Goal: Use online tool/utility: Use online tool/utility

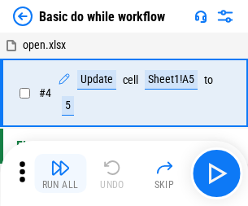
click at [60, 173] on img "button" at bounding box center [60, 168] width 20 height 20
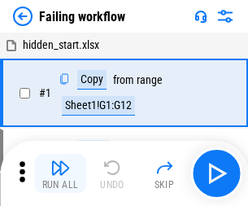
click at [60, 173] on img "button" at bounding box center [60, 168] width 20 height 20
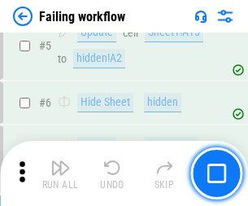
scroll to position [345, 0]
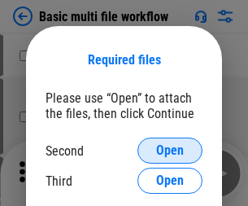
click at [170, 151] on span "Open" at bounding box center [170, 150] width 28 height 13
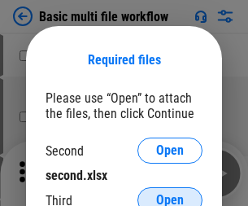
click at [170, 194] on span "Open" at bounding box center [170, 200] width 28 height 13
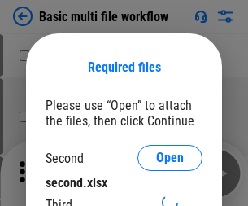
scroll to position [7, 0]
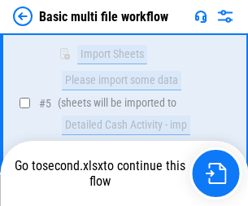
scroll to position [567, 0]
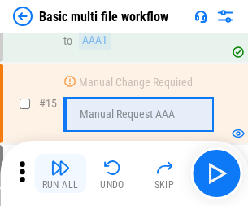
click at [60, 173] on img "button" at bounding box center [60, 168] width 20 height 20
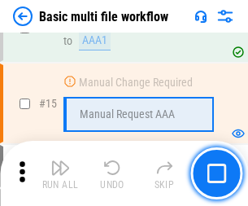
scroll to position [1084, 0]
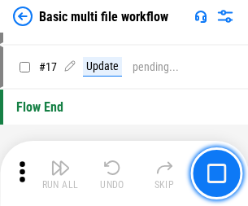
click at [60, 173] on img "button" at bounding box center [60, 168] width 20 height 20
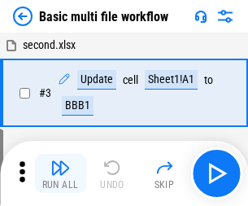
click at [60, 173] on img "button" at bounding box center [60, 168] width 20 height 20
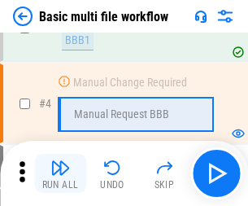
click at [60, 173] on img "button" at bounding box center [60, 168] width 20 height 20
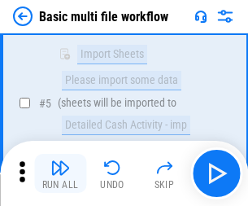
click at [60, 173] on img "button" at bounding box center [60, 168] width 20 height 20
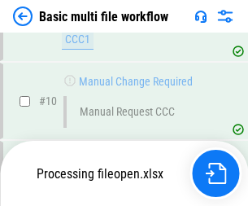
scroll to position [763, 0]
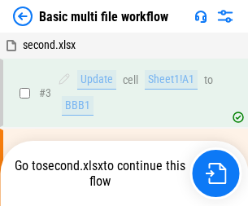
scroll to position [66, 0]
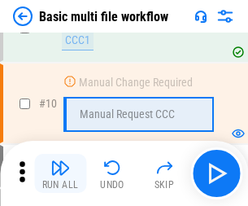
click at [60, 173] on img "button" at bounding box center [60, 168] width 20 height 20
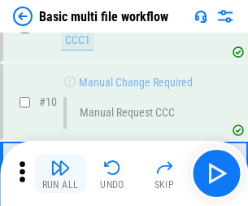
click at [60, 173] on img "button" at bounding box center [60, 168] width 20 height 20
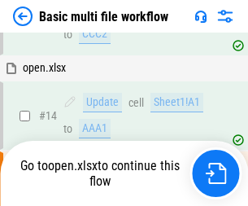
scroll to position [852, 0]
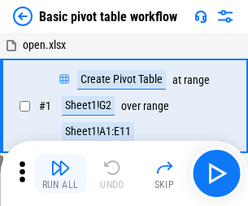
click at [60, 173] on img "button" at bounding box center [60, 168] width 20 height 20
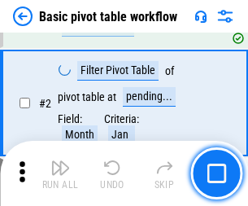
scroll to position [390, 0]
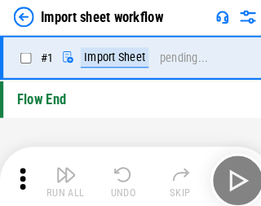
click at [60, 173] on img "button" at bounding box center [64, 168] width 20 height 20
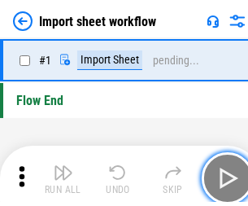
scroll to position [6, 0]
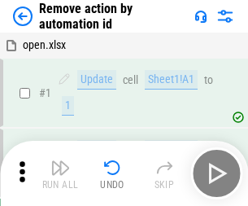
scroll to position [60, 0]
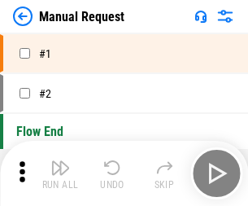
click at [60, 173] on img "button" at bounding box center [60, 168] width 20 height 20
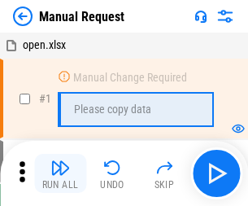
click at [60, 173] on img "button" at bounding box center [60, 168] width 20 height 20
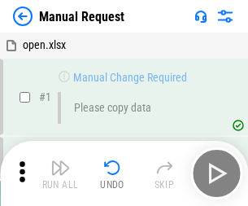
scroll to position [55, 0]
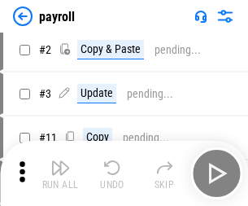
click at [60, 173] on img "button" at bounding box center [60, 168] width 20 height 20
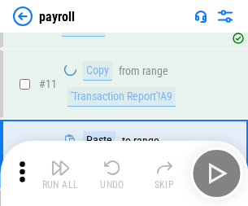
scroll to position [118, 0]
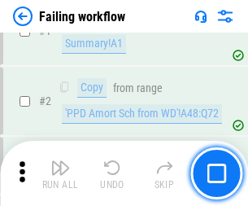
scroll to position [263, 0]
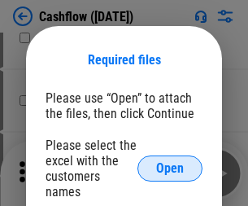
click at [170, 162] on span "Open" at bounding box center [170, 168] width 28 height 13
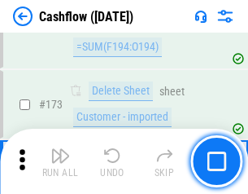
scroll to position [1724, 0]
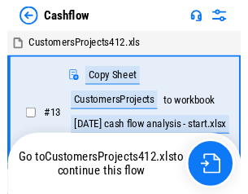
scroll to position [19, 0]
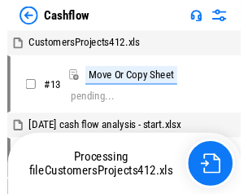
scroll to position [19, 0]
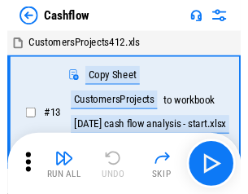
scroll to position [19, 0]
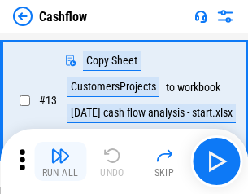
click at [60, 161] on img "button" at bounding box center [60, 156] width 20 height 20
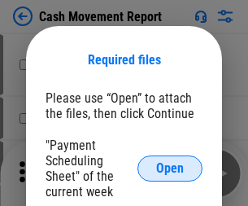
click at [170, 169] on span "Open" at bounding box center [170, 168] width 28 height 13
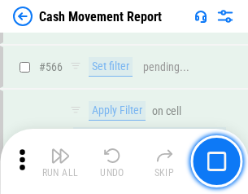
scroll to position [7464, 0]
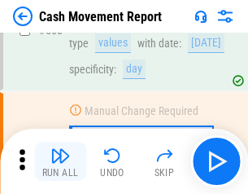
click at [60, 161] on img "button" at bounding box center [60, 156] width 20 height 20
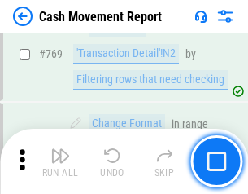
scroll to position [9049, 0]
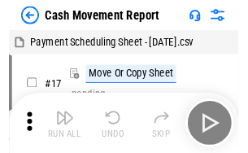
scroll to position [29, 0]
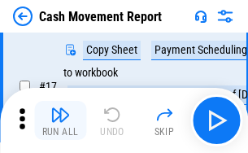
click at [60, 121] on img "button" at bounding box center [60, 115] width 20 height 20
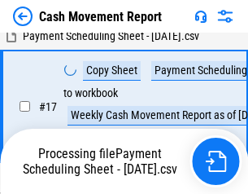
scroll to position [256, 0]
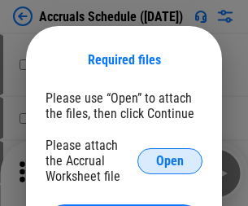
click at [170, 160] on span "Open" at bounding box center [170, 161] width 28 height 13
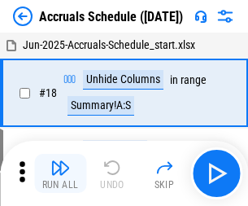
click at [60, 173] on img "button" at bounding box center [60, 168] width 20 height 20
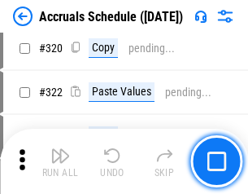
scroll to position [3029, 0]
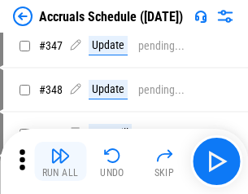
click at [60, 161] on img "button" at bounding box center [60, 156] width 20 height 20
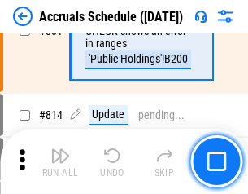
scroll to position [7186, 0]
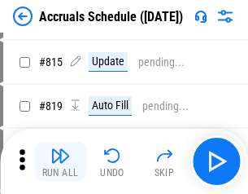
click at [60, 161] on img "button" at bounding box center [60, 156] width 20 height 20
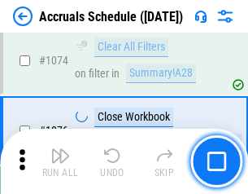
scroll to position [9754, 0]
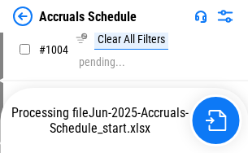
scroll to position [8366, 0]
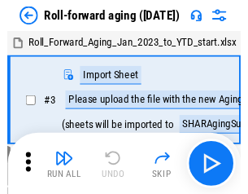
scroll to position [2, 0]
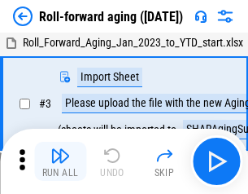
click at [60, 161] on img "button" at bounding box center [60, 156] width 20 height 20
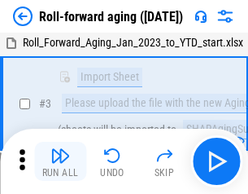
click at [60, 161] on img "button" at bounding box center [60, 156] width 20 height 20
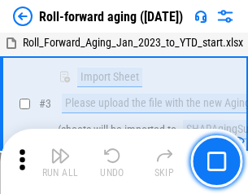
scroll to position [105, 0]
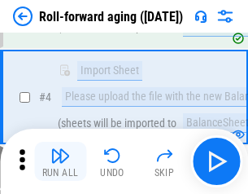
click at [60, 161] on img "button" at bounding box center [60, 156] width 20 height 20
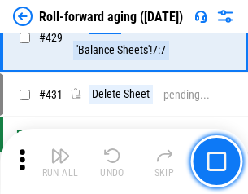
scroll to position [5647, 0]
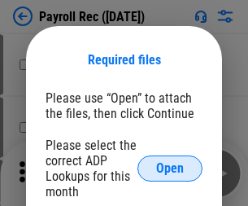
click at [170, 169] on span "Open" at bounding box center [170, 168] width 28 height 13
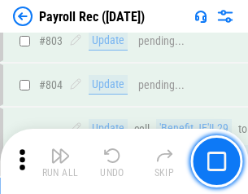
scroll to position [10347, 0]
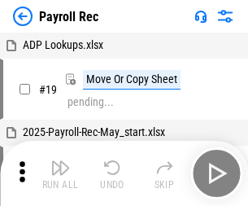
click at [60, 173] on img "button" at bounding box center [60, 168] width 20 height 20
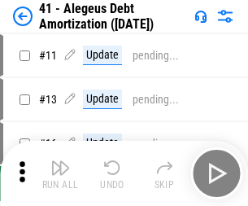
click at [60, 173] on img "button" at bounding box center [60, 168] width 20 height 20
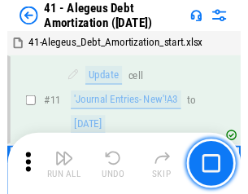
scroll to position [201, 0]
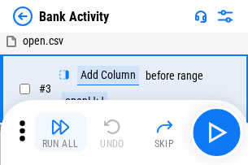
click at [60, 133] on img "button" at bounding box center [60, 127] width 20 height 20
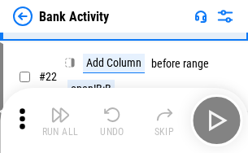
scroll to position [436, 0]
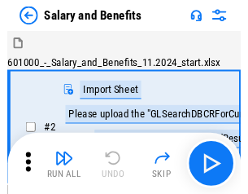
scroll to position [22, 0]
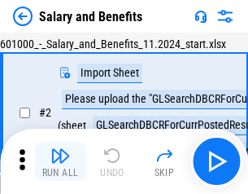
click at [60, 161] on img "button" at bounding box center [60, 156] width 20 height 20
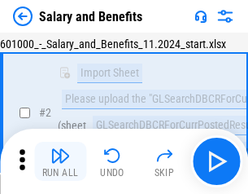
click at [60, 161] on img "button" at bounding box center [60, 156] width 20 height 20
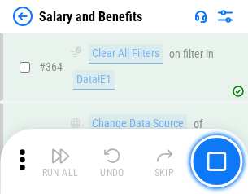
scroll to position [7669, 0]
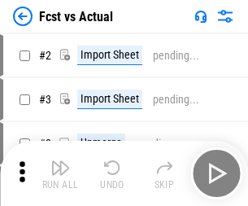
click at [60, 161] on img "button" at bounding box center [60, 168] width 20 height 20
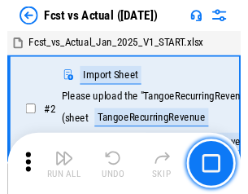
scroll to position [21, 0]
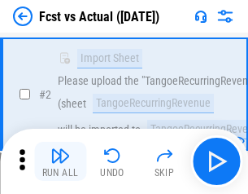
click at [60, 161] on img "button" at bounding box center [60, 156] width 20 height 20
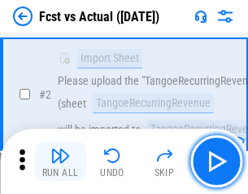
scroll to position [152, 0]
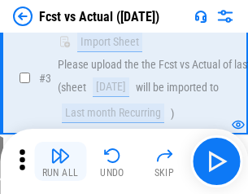
click at [60, 161] on img "button" at bounding box center [60, 156] width 20 height 20
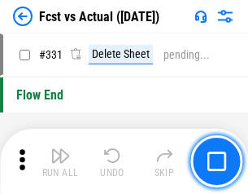
scroll to position [7795, 0]
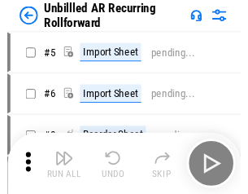
scroll to position [35, 0]
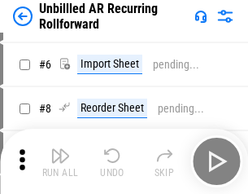
click at [60, 161] on img "button" at bounding box center [60, 156] width 20 height 20
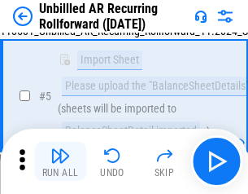
click at [60, 161] on img "button" at bounding box center [60, 156] width 20 height 20
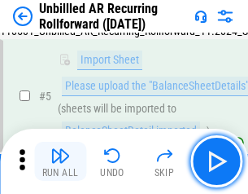
scroll to position [153, 0]
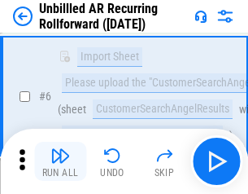
click at [60, 161] on img "button" at bounding box center [60, 156] width 20 height 20
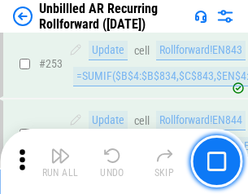
scroll to position [5532, 0]
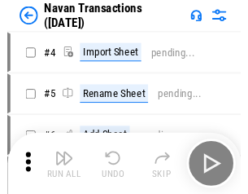
scroll to position [26, 0]
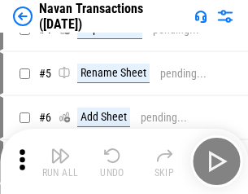
click at [60, 161] on img "button" at bounding box center [60, 156] width 20 height 20
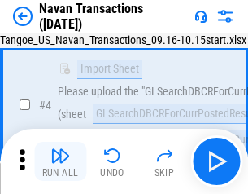
click at [60, 161] on img "button" at bounding box center [60, 156] width 20 height 20
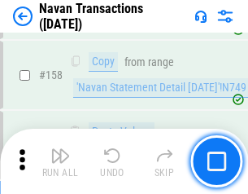
scroll to position [5280, 0]
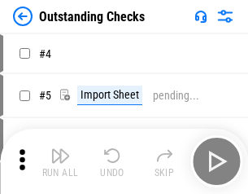
click at [60, 161] on img "button" at bounding box center [60, 156] width 20 height 20
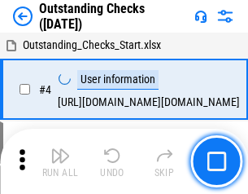
scroll to position [68, 0]
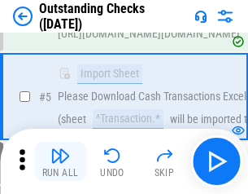
click at [60, 161] on img "button" at bounding box center [60, 156] width 20 height 20
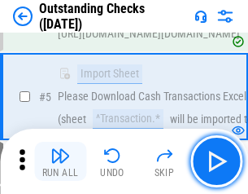
scroll to position [170, 0]
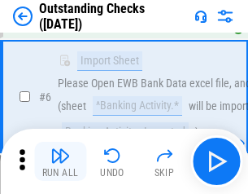
click at [60, 161] on img "button" at bounding box center [60, 156] width 20 height 20
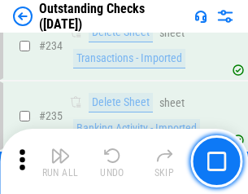
scroll to position [4945, 0]
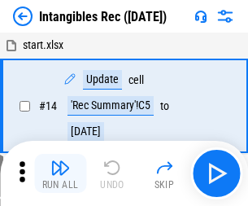
click at [60, 173] on img "button" at bounding box center [60, 168] width 20 height 20
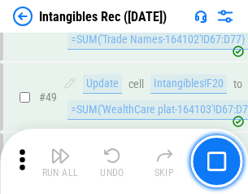
scroll to position [634, 0]
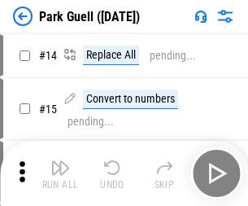
click at [60, 161] on img "button" at bounding box center [60, 168] width 20 height 20
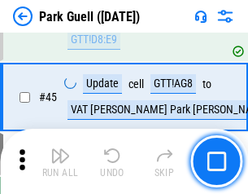
scroll to position [2037, 0]
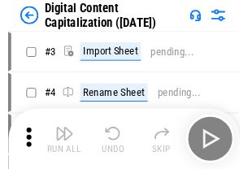
scroll to position [47, 0]
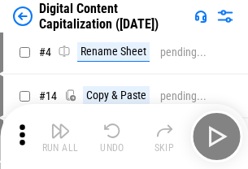
click at [60, 137] on img "button" at bounding box center [60, 131] width 20 height 20
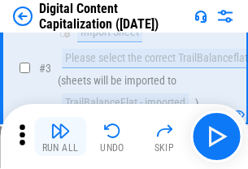
click at [60, 137] on img "button" at bounding box center [60, 131] width 20 height 20
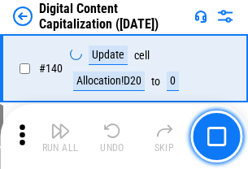
scroll to position [1727, 0]
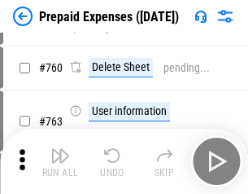
click at [60, 161] on img "button" at bounding box center [60, 156] width 20 height 20
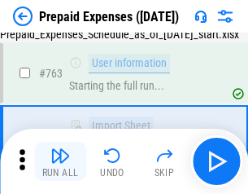
click at [60, 161] on img "button" at bounding box center [60, 156] width 20 height 20
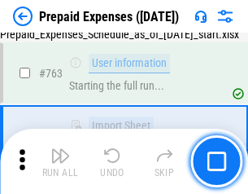
scroll to position [4610, 0]
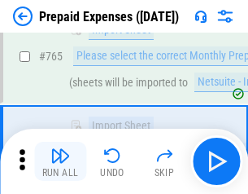
click at [60, 161] on img "button" at bounding box center [60, 156] width 20 height 20
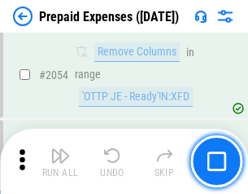
scroll to position [17023, 0]
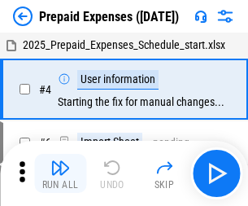
click at [60, 173] on img "button" at bounding box center [60, 168] width 20 height 20
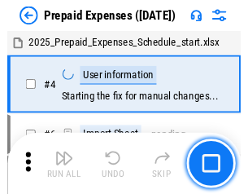
scroll to position [72, 0]
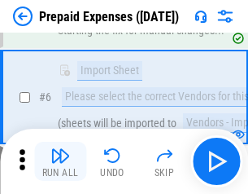
click at [60, 161] on img "button" at bounding box center [60, 156] width 20 height 20
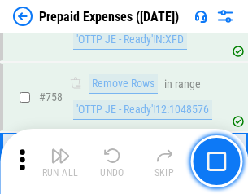
scroll to position [5803, 0]
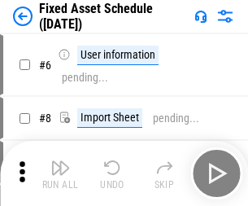
click at [60, 173] on img "button" at bounding box center [60, 168] width 20 height 20
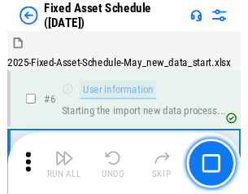
scroll to position [88, 0]
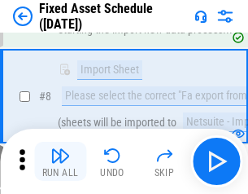
click at [60, 161] on img "button" at bounding box center [60, 156] width 20 height 20
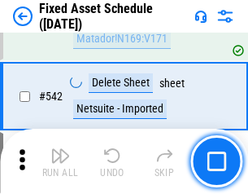
scroll to position [5806, 0]
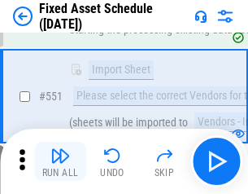
click at [60, 161] on img "button" at bounding box center [60, 156] width 20 height 20
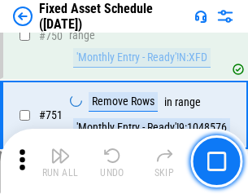
scroll to position [7940, 0]
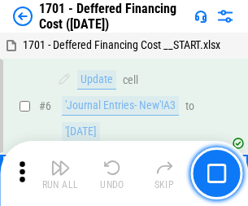
scroll to position [195, 0]
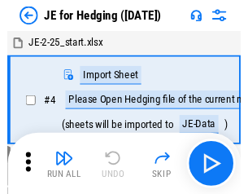
scroll to position [2, 0]
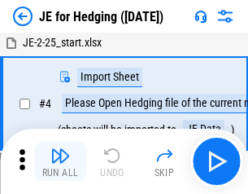
click at [60, 161] on img "button" at bounding box center [60, 156] width 20 height 20
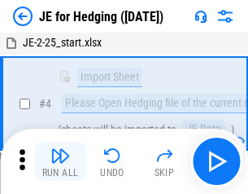
click at [60, 161] on img "button" at bounding box center [60, 156] width 20 height 20
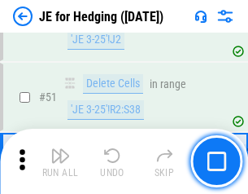
scroll to position [1055, 0]
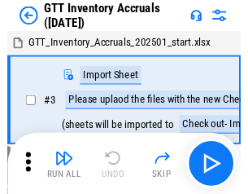
scroll to position [2, 0]
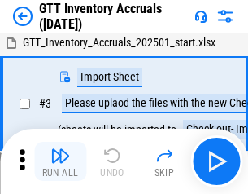
click at [60, 161] on img "button" at bounding box center [60, 156] width 20 height 20
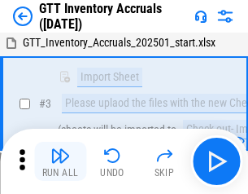
click at [60, 161] on img "button" at bounding box center [60, 156] width 20 height 20
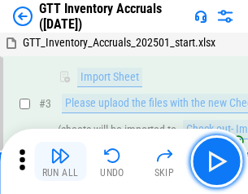
scroll to position [105, 0]
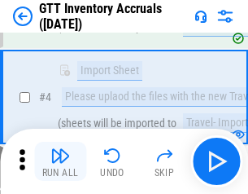
click at [60, 161] on img "button" at bounding box center [60, 156] width 20 height 20
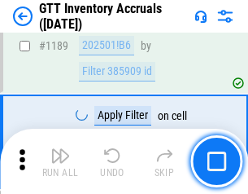
scroll to position [13299, 0]
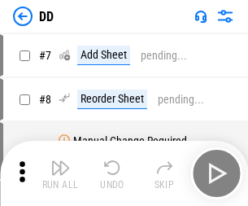
click at [60, 173] on img "button" at bounding box center [60, 168] width 20 height 20
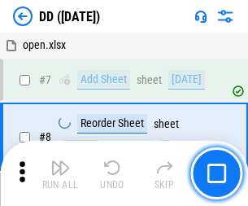
scroll to position [157, 0]
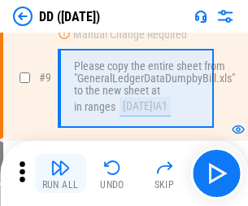
click at [60, 173] on img "button" at bounding box center [60, 168] width 20 height 20
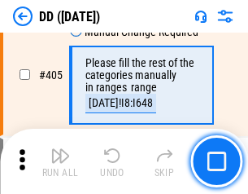
scroll to position [7286, 0]
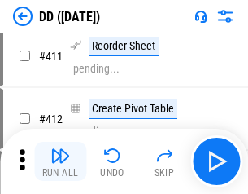
click at [60, 161] on img "button" at bounding box center [60, 156] width 20 height 20
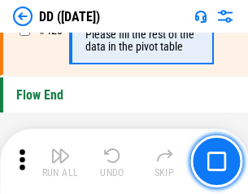
scroll to position [7795, 0]
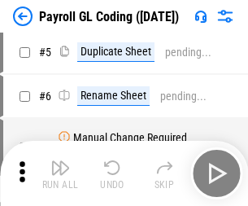
click at [60, 173] on img "button" at bounding box center [60, 168] width 20 height 20
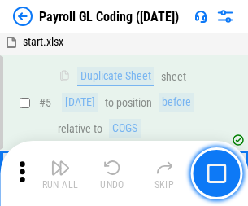
scroll to position [195, 0]
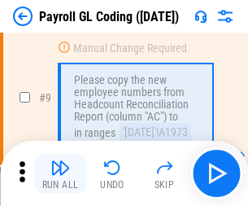
click at [60, 173] on img "button" at bounding box center [60, 168] width 20 height 20
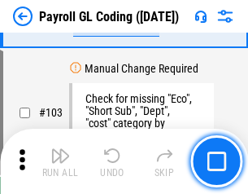
scroll to position [3821, 0]
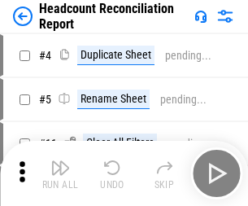
click at [60, 173] on img "button" at bounding box center [60, 168] width 20 height 20
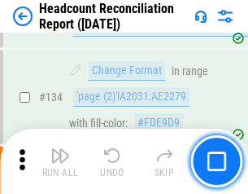
scroll to position [1958, 0]
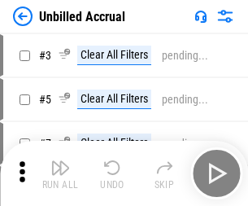
click at [60, 173] on img "button" at bounding box center [60, 168] width 20 height 20
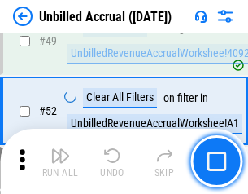
scroll to position [1477, 0]
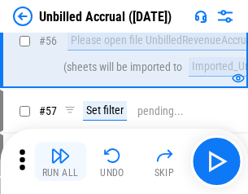
click at [60, 161] on img "button" at bounding box center [60, 156] width 20 height 20
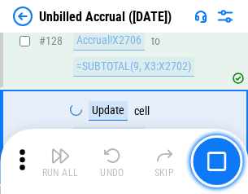
scroll to position [4851, 0]
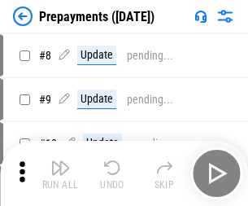
click at [60, 173] on img "button" at bounding box center [60, 168] width 20 height 20
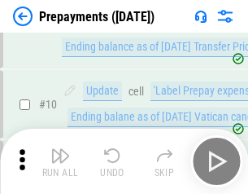
scroll to position [102, 0]
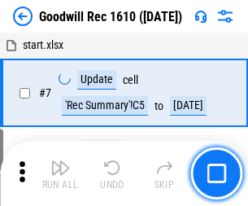
scroll to position [278, 0]
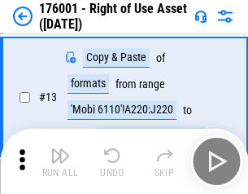
scroll to position [105, 0]
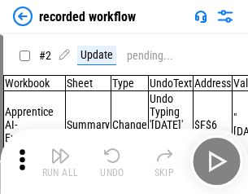
click at [60, 161] on img "button" at bounding box center [60, 156] width 20 height 20
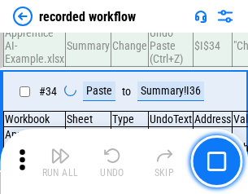
scroll to position [5090, 0]
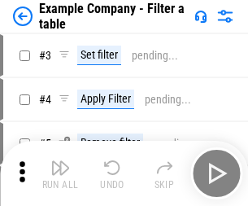
click at [60, 173] on img "button" at bounding box center [60, 168] width 20 height 20
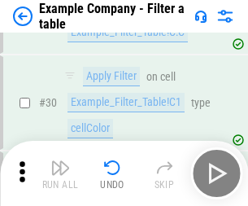
scroll to position [1490, 0]
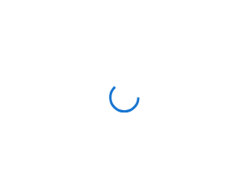
scroll to position [25, 0]
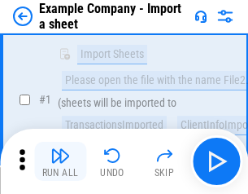
click at [60, 161] on img "button" at bounding box center [60, 156] width 20 height 20
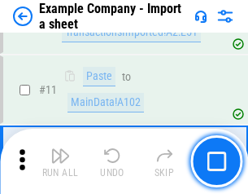
scroll to position [360, 0]
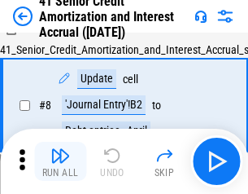
click at [60, 161] on img "button" at bounding box center [60, 156] width 20 height 20
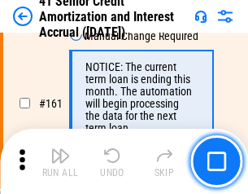
click at [60, 161] on img "button" at bounding box center [60, 156] width 20 height 20
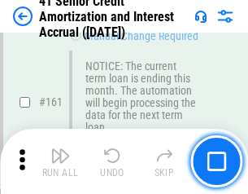
scroll to position [1742, 0]
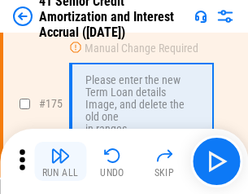
click at [60, 161] on img "button" at bounding box center [60, 156] width 20 height 20
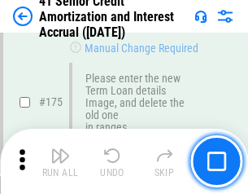
scroll to position [1907, 0]
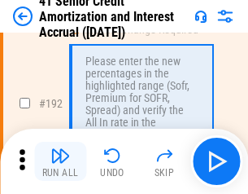
click at [60, 161] on img "button" at bounding box center [60, 156] width 20 height 20
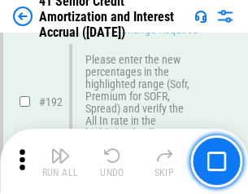
scroll to position [2078, 0]
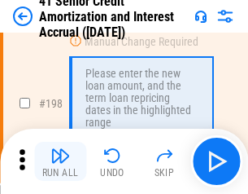
click at [60, 161] on img "button" at bounding box center [60, 156] width 20 height 20
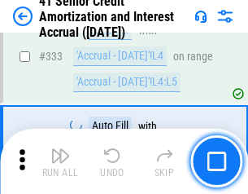
scroll to position [4160, 0]
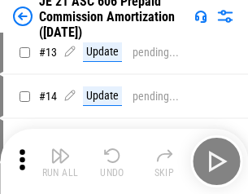
click at [60, 161] on img "button" at bounding box center [60, 156] width 20 height 20
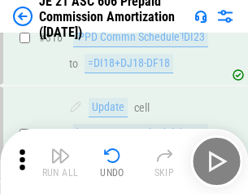
scroll to position [3041, 0]
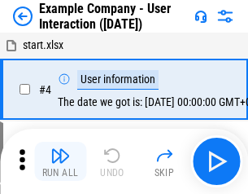
click at [60, 161] on img "button" at bounding box center [60, 156] width 20 height 20
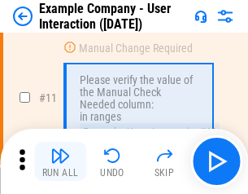
click at [60, 161] on img "button" at bounding box center [60, 156] width 20 height 20
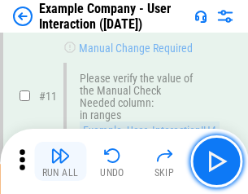
scroll to position [353, 0]
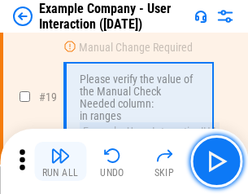
click at [60, 161] on img "button" at bounding box center [60, 156] width 20 height 20
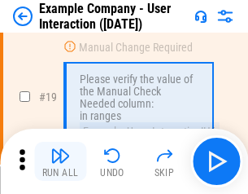
click at [60, 161] on img "button" at bounding box center [60, 156] width 20 height 20
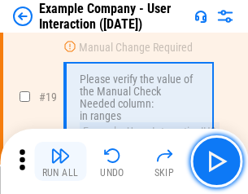
click at [60, 161] on img "button" at bounding box center [60, 156] width 20 height 20
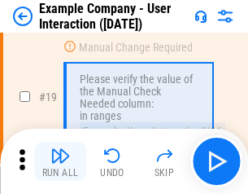
click at [60, 161] on img "button" at bounding box center [60, 156] width 20 height 20
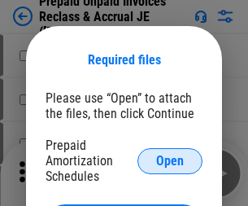
click at [170, 160] on span "Open" at bounding box center [170, 161] width 28 height 13
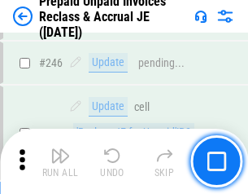
scroll to position [2199, 0]
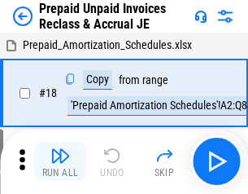
click at [60, 161] on img "button" at bounding box center [60, 156] width 20 height 20
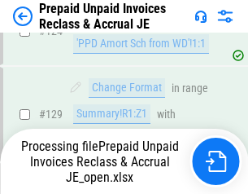
scroll to position [1417, 0]
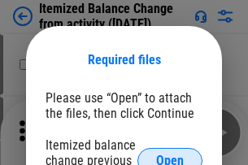
click at [170, 155] on span "Open" at bounding box center [170, 161] width 28 height 13
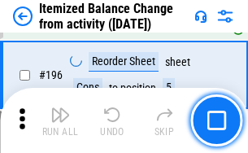
scroll to position [3134, 0]
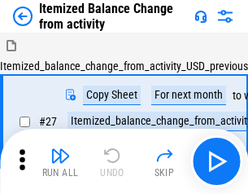
scroll to position [25, 0]
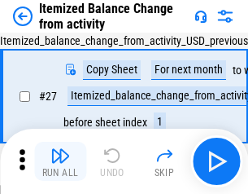
click at [60, 161] on img "button" at bounding box center [60, 156] width 20 height 20
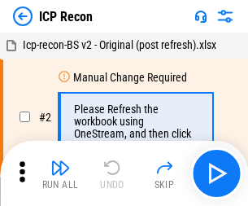
scroll to position [7, 0]
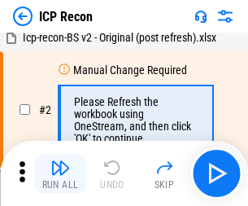
click at [60, 173] on img "button" at bounding box center [60, 168] width 20 height 20
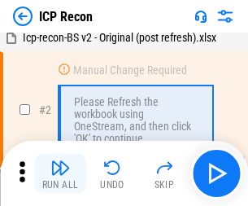
click at [60, 173] on img "button" at bounding box center [60, 168] width 20 height 20
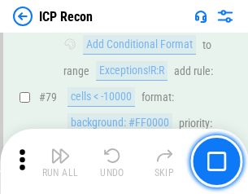
scroll to position [1596, 0]
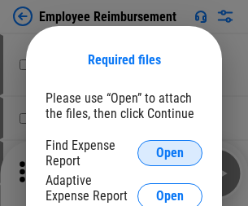
click at [170, 153] on span "Open" at bounding box center [170, 153] width 28 height 13
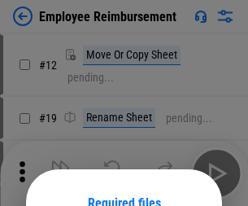
scroll to position [143, 0]
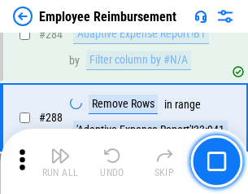
scroll to position [4427, 0]
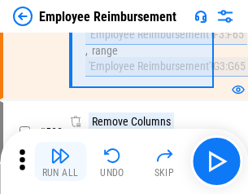
click at [60, 161] on img "button" at bounding box center [60, 156] width 20 height 20
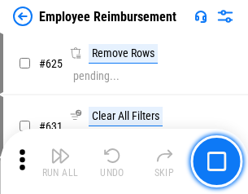
scroll to position [9751, 0]
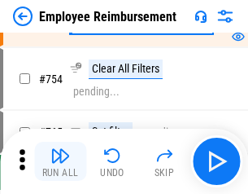
click at [60, 161] on img "button" at bounding box center [60, 156] width 20 height 20
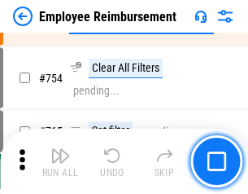
click at [60, 161] on img "button" at bounding box center [60, 156] width 20 height 20
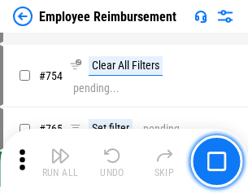
scroll to position [11426, 0]
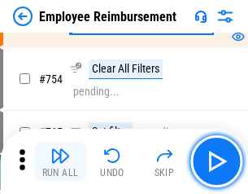
click at [60, 161] on img "button" at bounding box center [60, 156] width 20 height 20
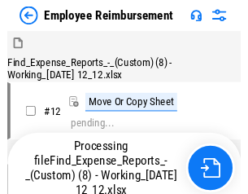
scroll to position [55, 0]
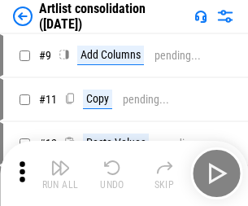
click at [60, 173] on img "button" at bounding box center [60, 168] width 20 height 20
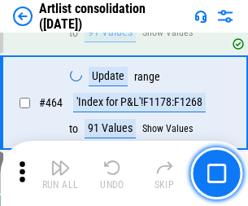
scroll to position [7131, 0]
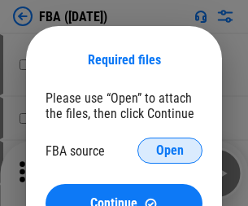
click at [170, 151] on span "Open" at bounding box center [170, 150] width 28 height 13
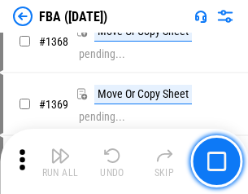
scroll to position [17490, 0]
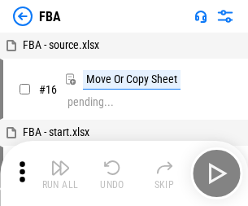
scroll to position [16, 0]
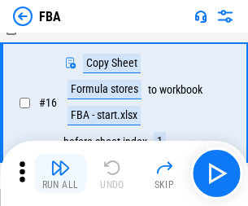
click at [60, 173] on img "button" at bounding box center [60, 168] width 20 height 20
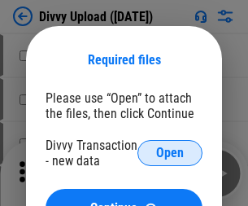
click at [170, 153] on span "Open" at bounding box center [170, 153] width 28 height 13
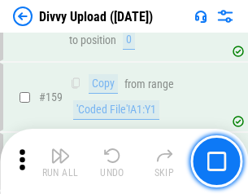
scroll to position [1686, 0]
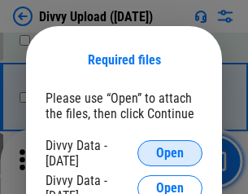
click at [170, 153] on span "Open" at bounding box center [170, 153] width 28 height 13
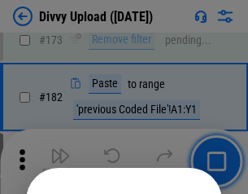
scroll to position [1828, 0]
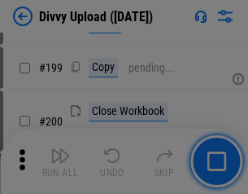
scroll to position [2368, 0]
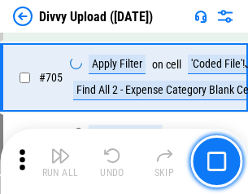
scroll to position [11141, 0]
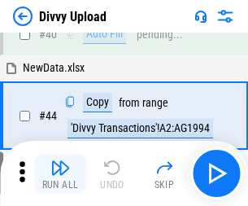
click at [60, 173] on img "button" at bounding box center [60, 168] width 20 height 20
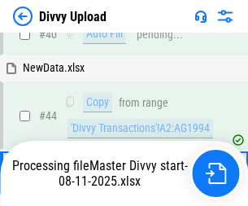
scroll to position [179, 0]
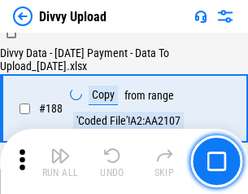
scroll to position [1917, 0]
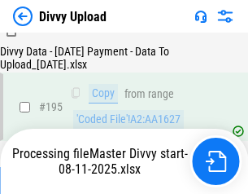
scroll to position [2276, 0]
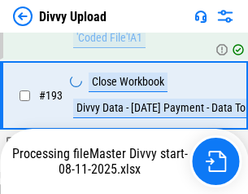
scroll to position [2195, 0]
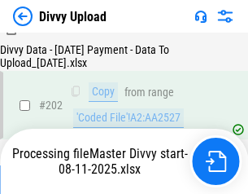
scroll to position [2635, 0]
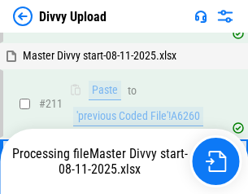
scroll to position [3077, 0]
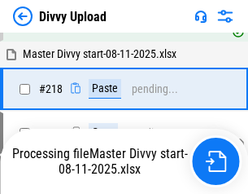
scroll to position [3436, 0]
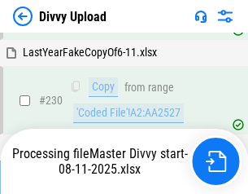
scroll to position [4041, 0]
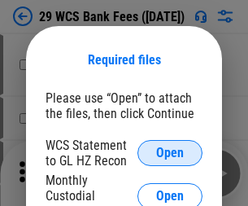
click at [170, 153] on span "Open" at bounding box center [170, 153] width 28 height 13
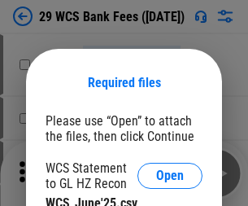
scroll to position [23, 0]
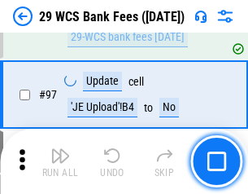
scroll to position [1587, 0]
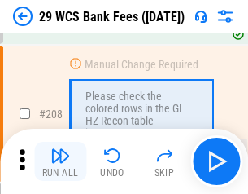
click at [60, 161] on img "button" at bounding box center [60, 156] width 20 height 20
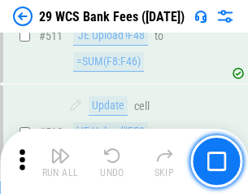
scroll to position [8194, 0]
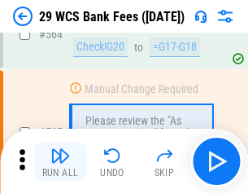
click at [60, 161] on img "button" at bounding box center [60, 156] width 20 height 20
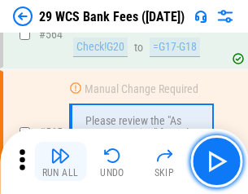
scroll to position [8808, 0]
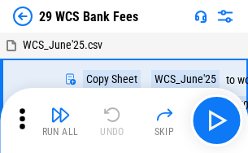
scroll to position [29, 0]
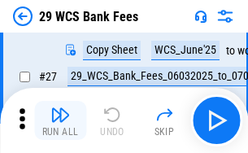
click at [60, 121] on img "button" at bounding box center [60, 115] width 20 height 20
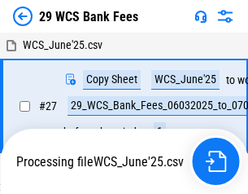
scroll to position [9, 0]
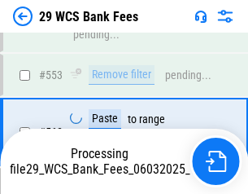
scroll to position [8789, 0]
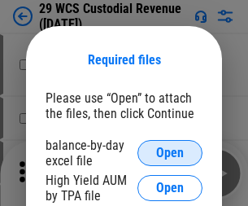
click at [170, 153] on span "Open" at bounding box center [170, 153] width 28 height 13
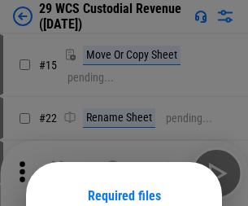
scroll to position [136, 0]
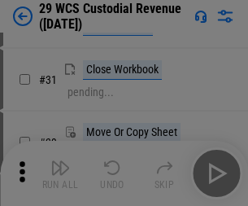
scroll to position [349, 0]
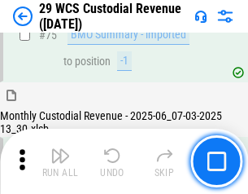
scroll to position [1701, 0]
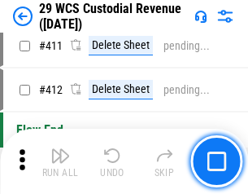
click at [60, 161] on img "button" at bounding box center [60, 156] width 20 height 20
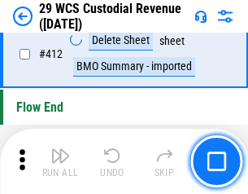
scroll to position [7778, 0]
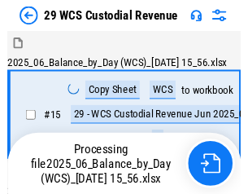
scroll to position [39, 0]
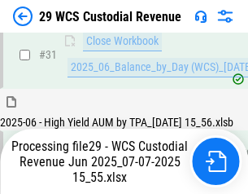
scroll to position [836, 0]
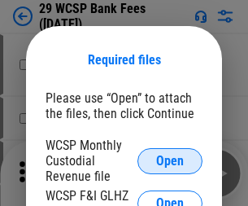
click at [170, 160] on span "Open" at bounding box center [170, 161] width 28 height 13
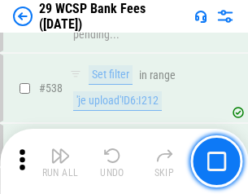
scroll to position [6257, 0]
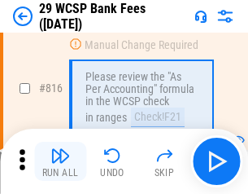
click at [60, 161] on img "button" at bounding box center [60, 156] width 20 height 20
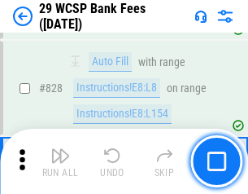
scroll to position [10333, 0]
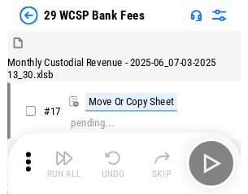
scroll to position [39, 0]
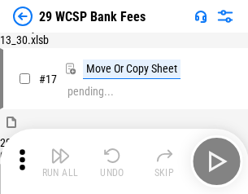
click at [60, 161] on img "button" at bounding box center [60, 156] width 20 height 20
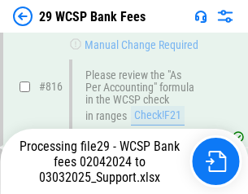
scroll to position [9931, 0]
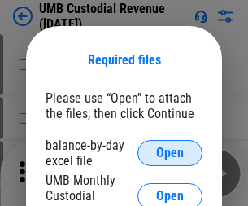
click at [170, 153] on span "Open" at bounding box center [170, 153] width 28 height 13
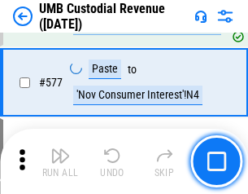
scroll to position [7595, 0]
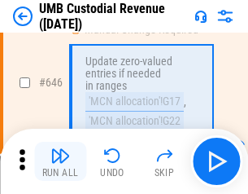
click at [60, 161] on img "button" at bounding box center [60, 156] width 20 height 20
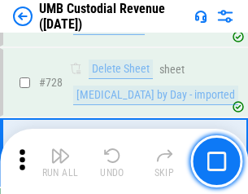
scroll to position [10046, 0]
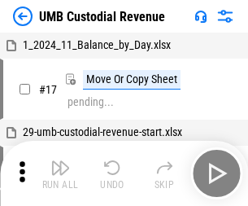
scroll to position [12, 0]
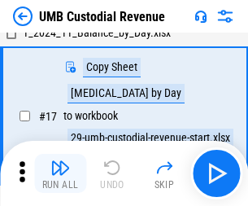
click at [60, 173] on img "button" at bounding box center [60, 168] width 20 height 20
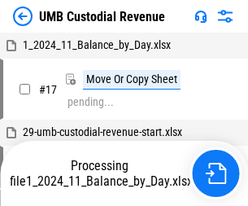
scroll to position [12, 0]
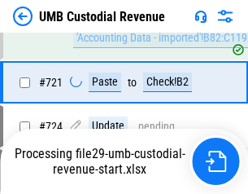
scroll to position [9939, 0]
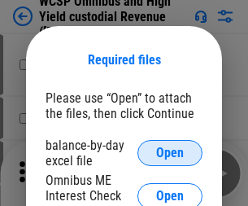
click at [170, 153] on span "Open" at bounding box center [170, 153] width 28 height 13
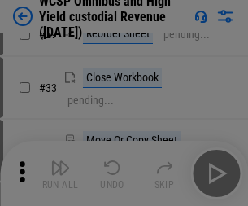
scroll to position [372, 0]
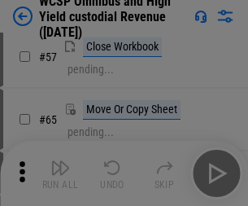
scroll to position [710, 0]
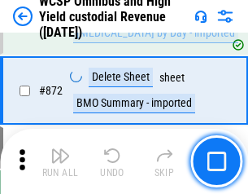
scroll to position [13783, 0]
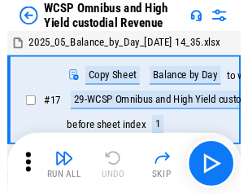
scroll to position [9, 0]
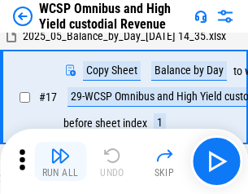
click at [60, 161] on img "button" at bounding box center [60, 156] width 20 height 20
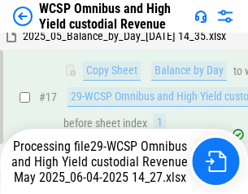
scroll to position [339, 0]
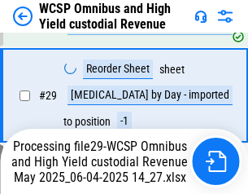
scroll to position [339, 0]
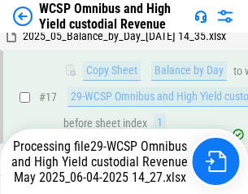
scroll to position [339, 0]
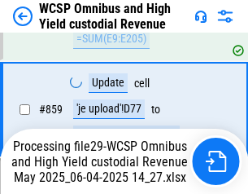
scroll to position [13746, 0]
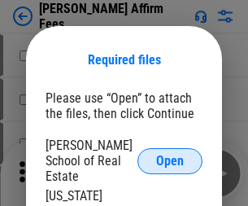
click at [170, 155] on span "Open" at bounding box center [170, 161] width 28 height 13
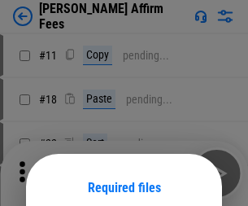
scroll to position [128, 0]
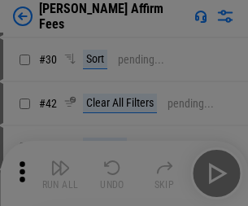
scroll to position [331, 0]
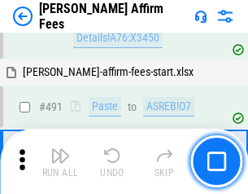
scroll to position [4428, 0]
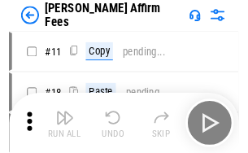
scroll to position [16, 0]
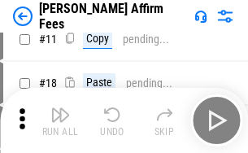
click at [60, 121] on img "button" at bounding box center [60, 115] width 20 height 20
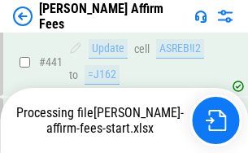
scroll to position [4271, 0]
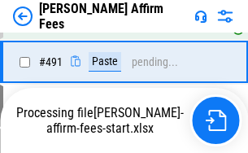
scroll to position [4366, 0]
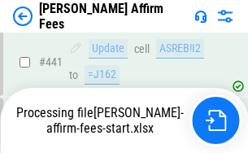
scroll to position [4271, 0]
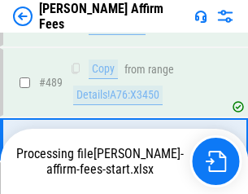
scroll to position [4251, 0]
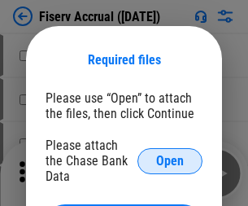
click at [170, 155] on span "Open" at bounding box center [170, 161] width 28 height 13
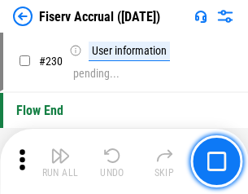
scroll to position [5160, 0]
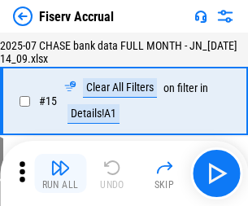
click at [60, 173] on img "button" at bounding box center [60, 168] width 20 height 20
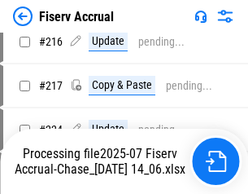
scroll to position [5044, 0]
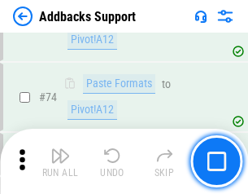
scroll to position [1186, 0]
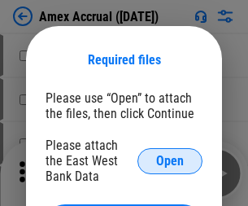
click at [170, 160] on span "Open" at bounding box center [170, 161] width 28 height 13
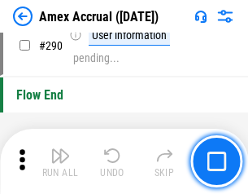
scroll to position [5072, 0]
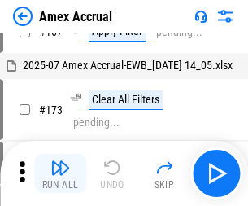
click at [60, 173] on img "button" at bounding box center [60, 168] width 20 height 20
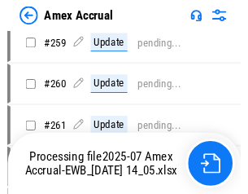
scroll to position [4221, 0]
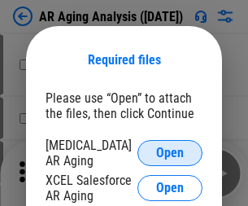
click at [170, 151] on span "Open" at bounding box center [170, 153] width 28 height 13
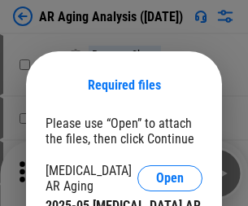
scroll to position [25, 0]
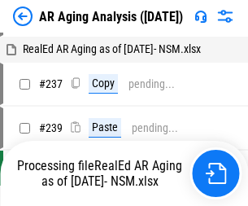
scroll to position [16, 0]
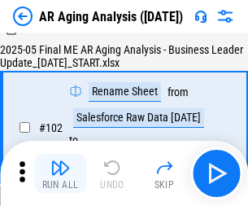
click at [60, 173] on img "button" at bounding box center [60, 168] width 20 height 20
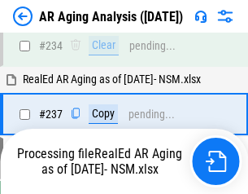
scroll to position [2524, 0]
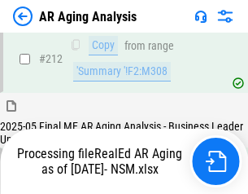
scroll to position [2436, 0]
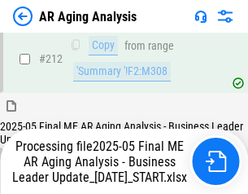
scroll to position [2449, 0]
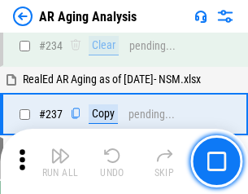
scroll to position [2506, 0]
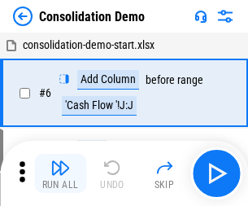
click at [60, 173] on img "button" at bounding box center [60, 168] width 20 height 20
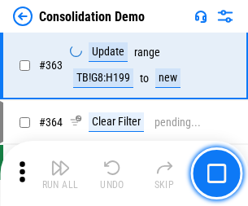
scroll to position [5458, 0]
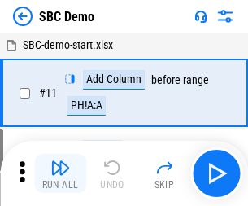
click at [60, 173] on img "button" at bounding box center [60, 168] width 20 height 20
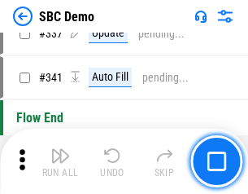
scroll to position [4284, 0]
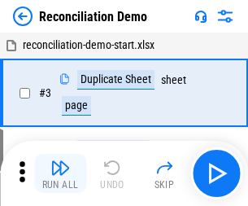
click at [60, 173] on img "button" at bounding box center [60, 168] width 20 height 20
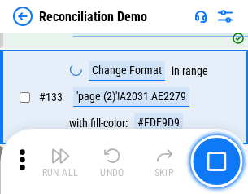
scroll to position [1934, 0]
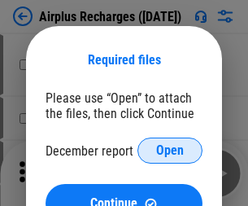
click at [170, 151] on span "Open" at bounding box center [170, 150] width 28 height 13
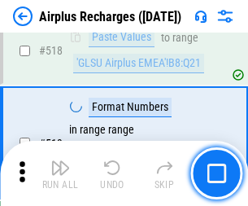
scroll to position [7008, 0]
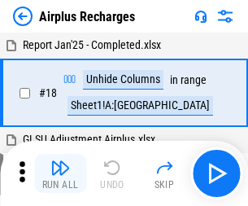
click at [60, 173] on img "button" at bounding box center [60, 168] width 20 height 20
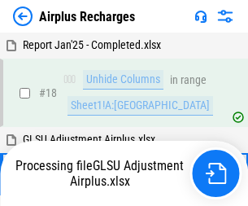
scroll to position [72, 0]
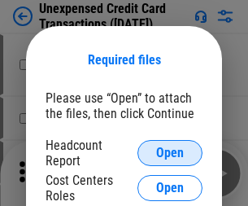
click at [170, 153] on span "Open" at bounding box center [170, 153] width 28 height 13
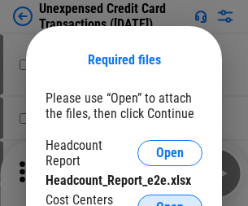
click at [170, 201] on span "Open" at bounding box center [170, 207] width 28 height 13
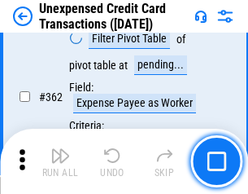
scroll to position [4188, 0]
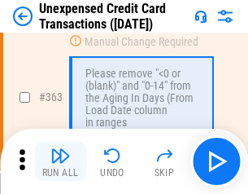
click at [60, 161] on img "button" at bounding box center [60, 156] width 20 height 20
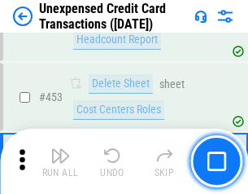
scroll to position [5554, 0]
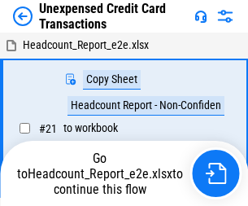
scroll to position [25, 0]
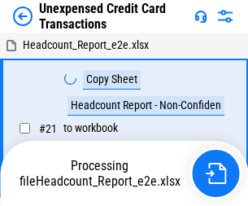
scroll to position [25, 0]
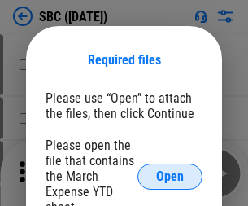
click at [170, 176] on span "Open" at bounding box center [170, 176] width 28 height 13
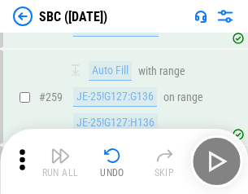
scroll to position [3182, 0]
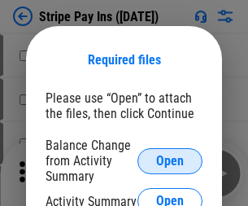
click at [170, 160] on span "Open" at bounding box center [170, 161] width 28 height 13
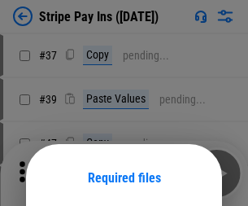
scroll to position [118, 0]
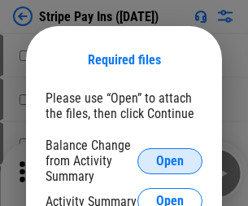
click at [170, 160] on span "Open" at bounding box center [170, 161] width 28 height 13
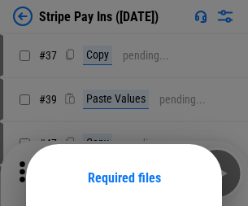
scroll to position [118, 0]
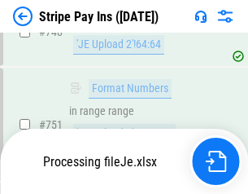
scroll to position [8443, 0]
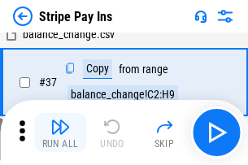
click at [60, 133] on img "button" at bounding box center [60, 127] width 20 height 20
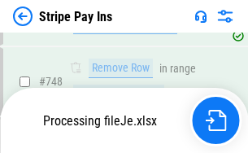
scroll to position [8407, 0]
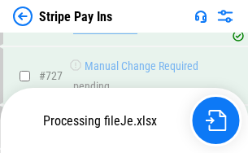
scroll to position [8407, 0]
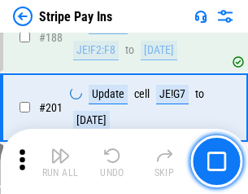
scroll to position [2319, 0]
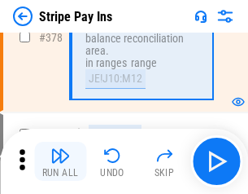
click at [60, 161] on img "button" at bounding box center [60, 156] width 20 height 20
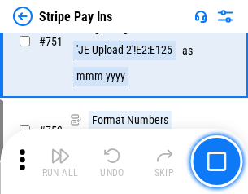
scroll to position [8387, 0]
